Goal: Transaction & Acquisition: Purchase product/service

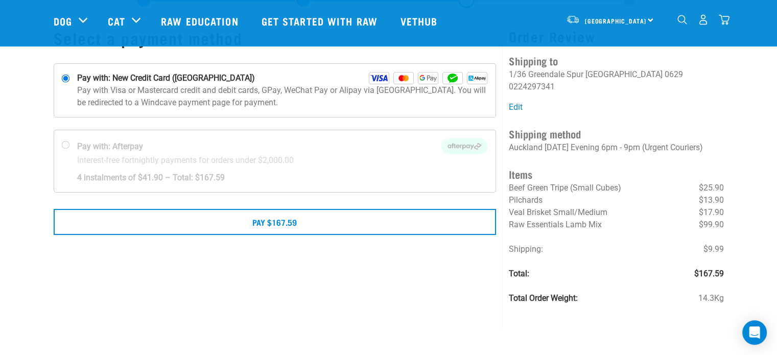
scroll to position [51, 0]
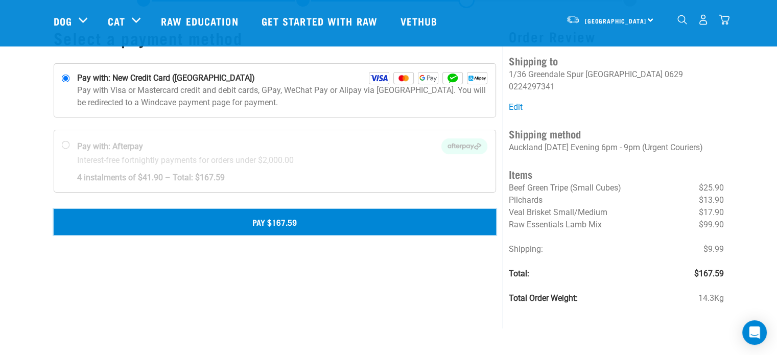
click at [359, 227] on button "Pay $167.59" at bounding box center [275, 222] width 443 height 26
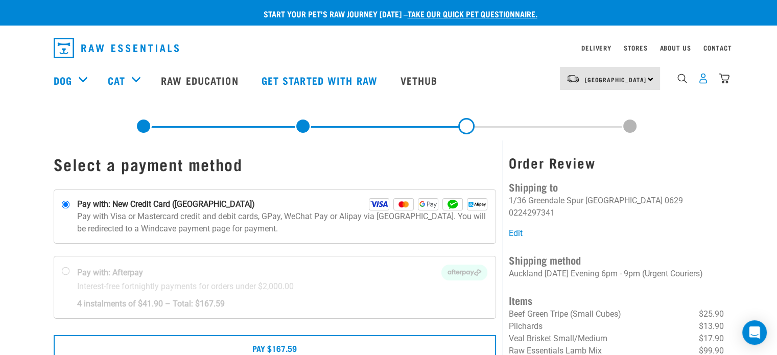
click at [705, 78] on img "dropdown navigation" at bounding box center [702, 78] width 11 height 11
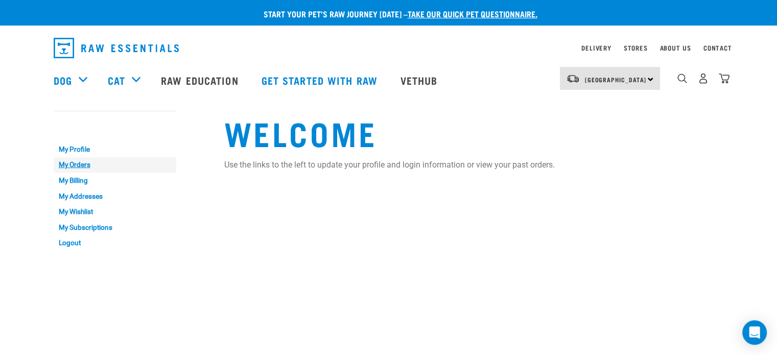
click at [76, 163] on link "My Orders" at bounding box center [115, 165] width 123 height 16
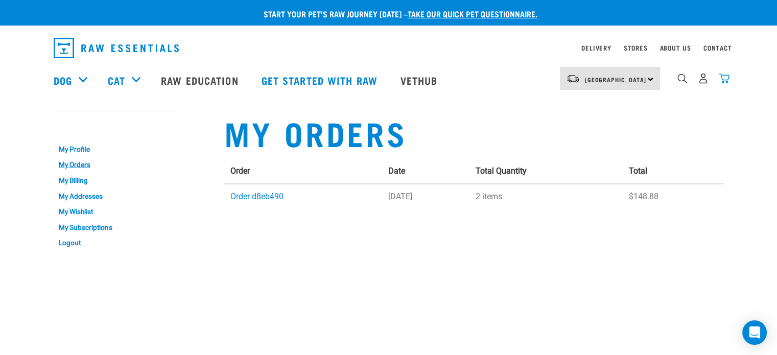
click at [721, 83] on img "dropdown navigation" at bounding box center [723, 78] width 11 height 11
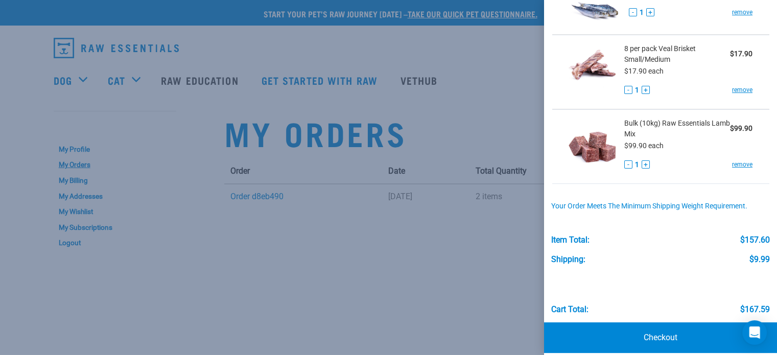
scroll to position [185, 0]
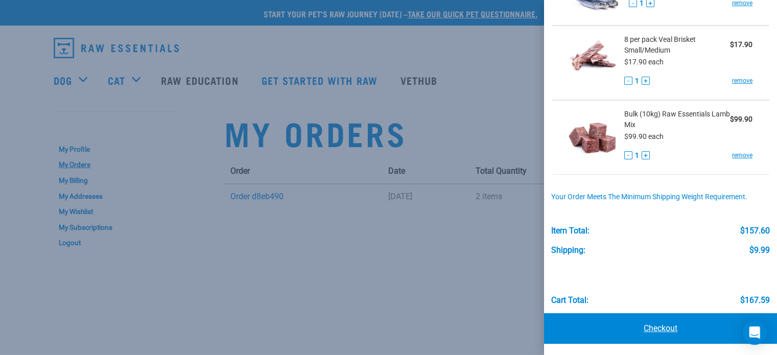
click at [672, 329] on link "Checkout" at bounding box center [660, 328] width 233 height 31
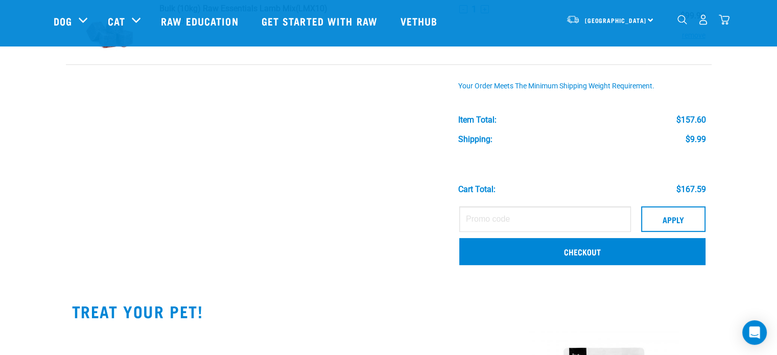
scroll to position [306, 0]
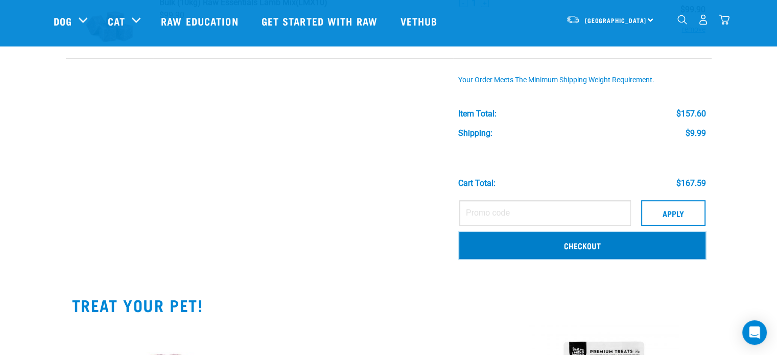
click at [582, 249] on link "Checkout" at bounding box center [582, 245] width 246 height 27
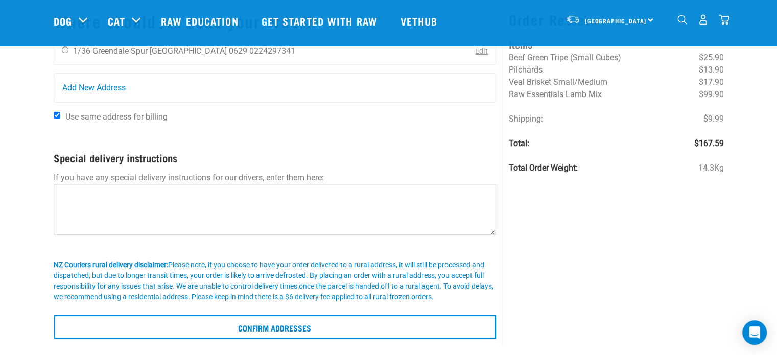
scroll to position [51, 0]
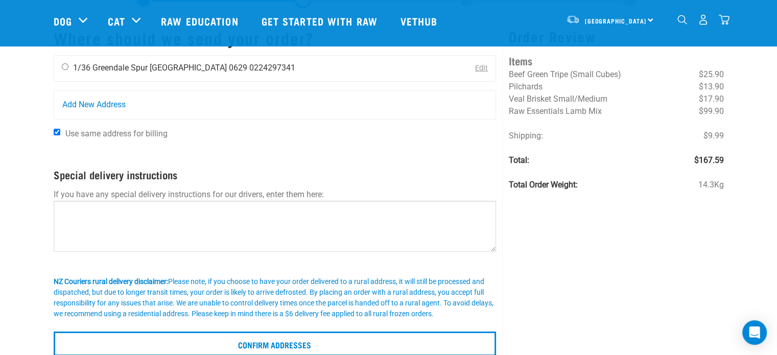
click at [66, 66] on input "radio" at bounding box center [65, 66] width 7 height 7
radio input "true"
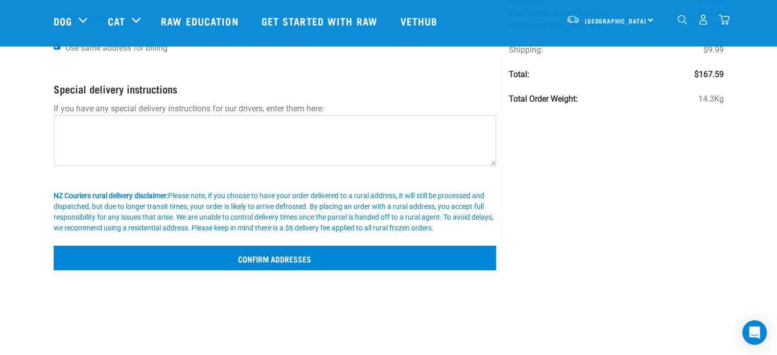
scroll to position [153, 0]
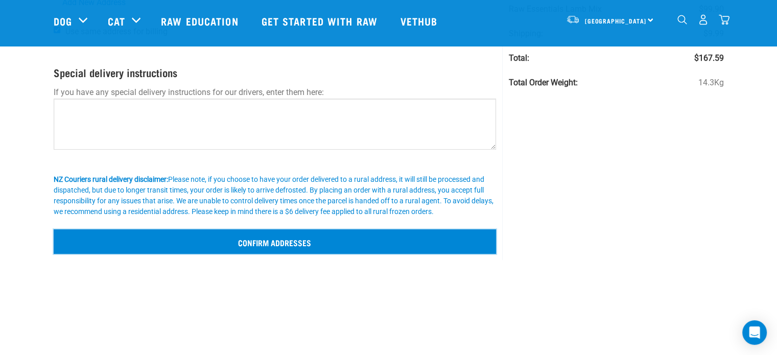
click at [272, 244] on input "Confirm addresses" at bounding box center [275, 241] width 443 height 25
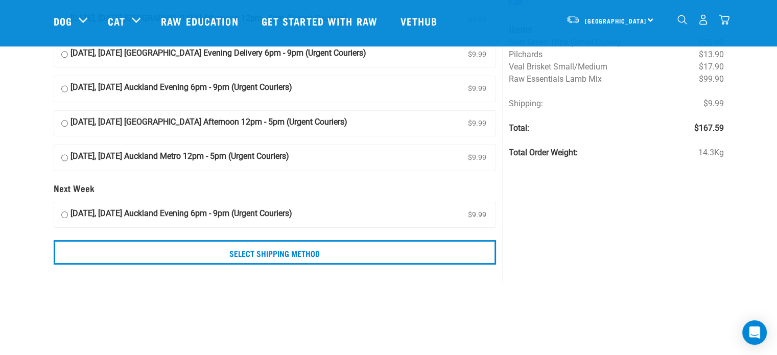
scroll to position [153, 0]
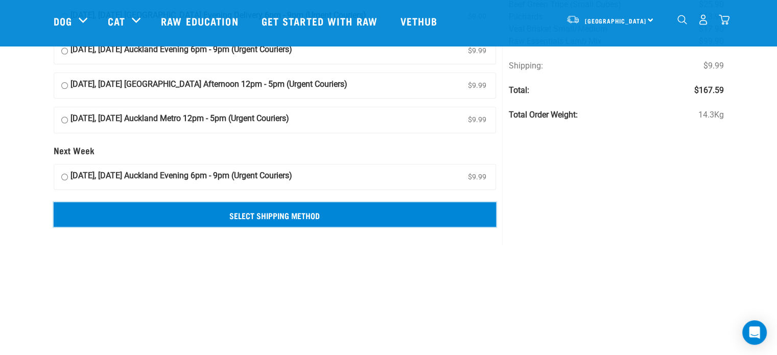
click at [344, 212] on input "Select Shipping Method" at bounding box center [275, 214] width 443 height 25
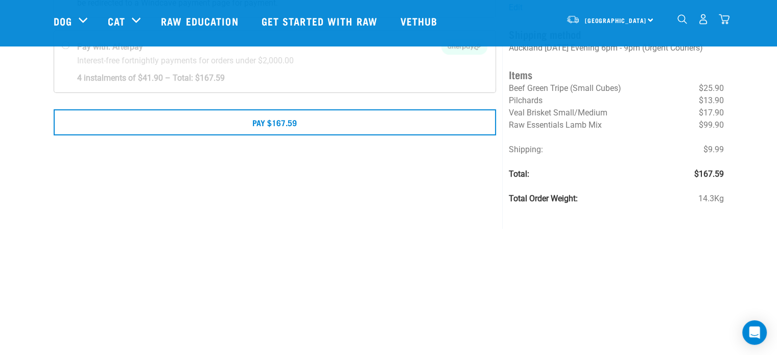
scroll to position [153, 0]
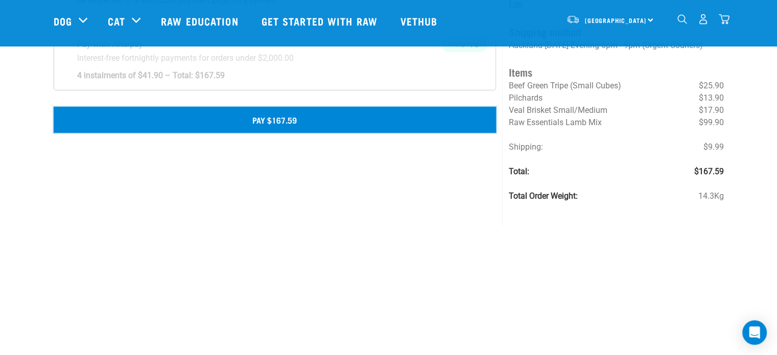
click at [321, 123] on button "Pay $167.59" at bounding box center [275, 120] width 443 height 26
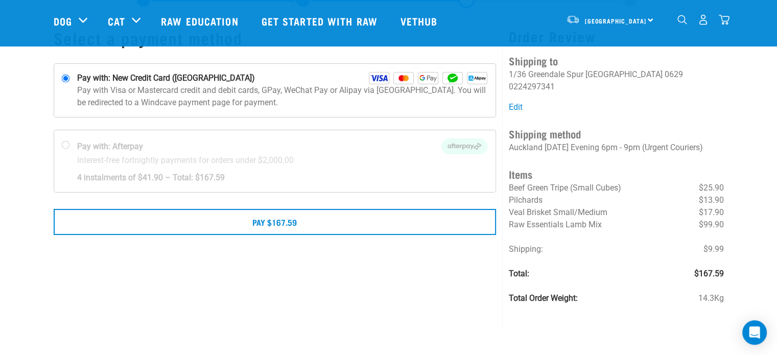
scroll to position [22, 0]
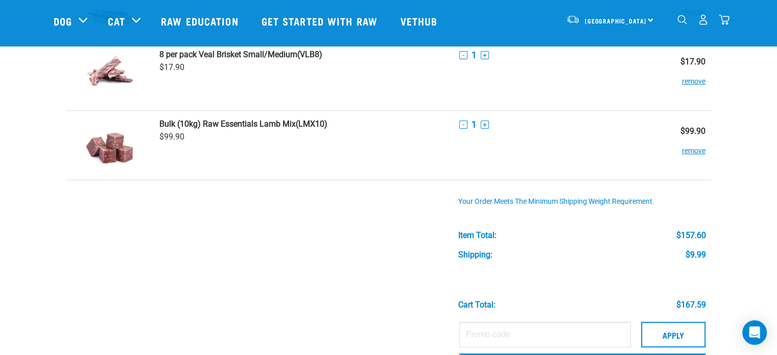
scroll to position [194, 0]
